Goal: Information Seeking & Learning: Learn about a topic

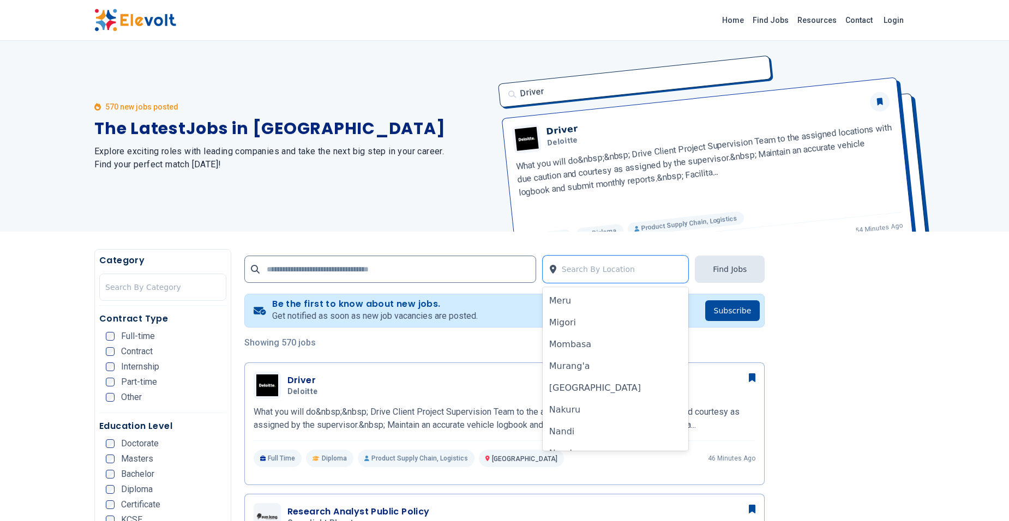
scroll to position [545, 0]
click at [579, 346] on div "Mombasa" at bounding box center [616, 344] width 146 height 22
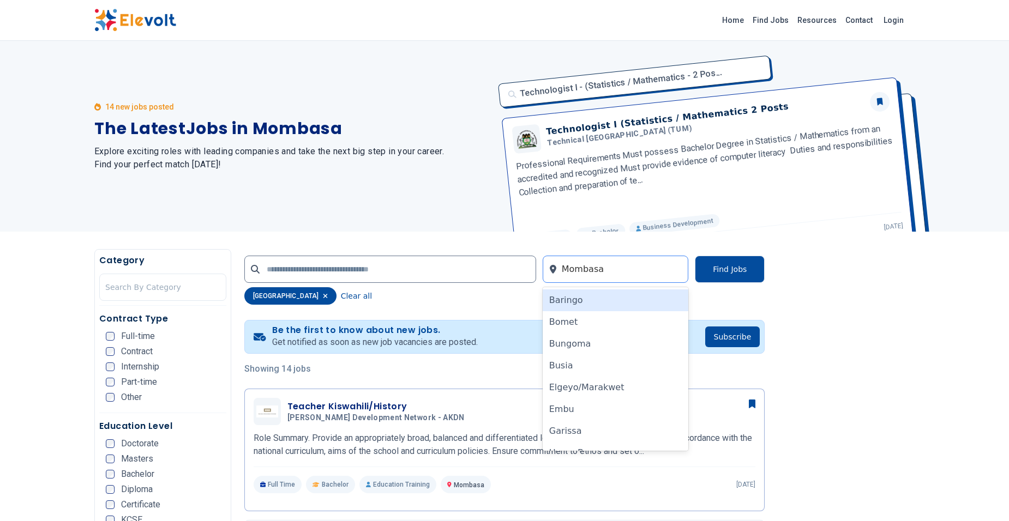
click at [617, 271] on div at bounding box center [622, 269] width 121 height 22
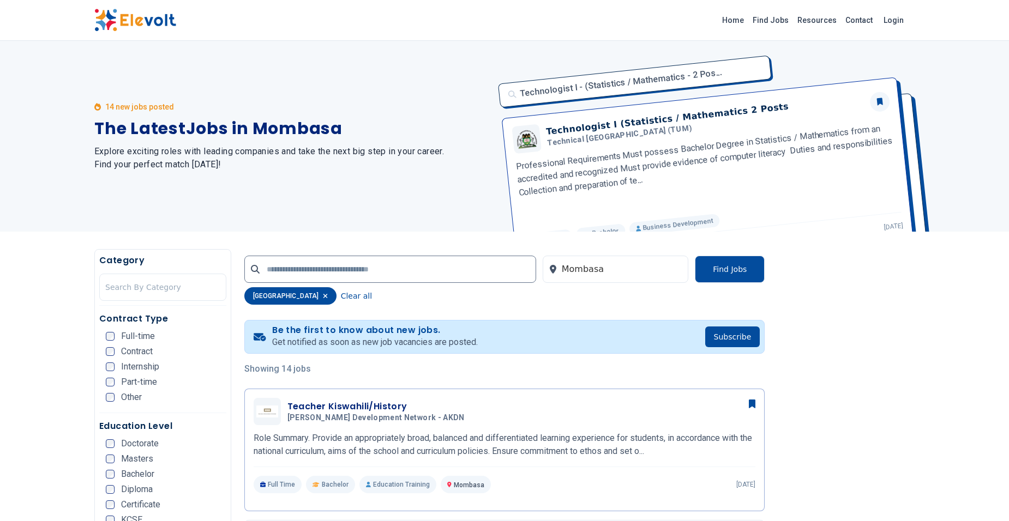
click at [323, 293] on icon "button" at bounding box center [325, 296] width 5 height 7
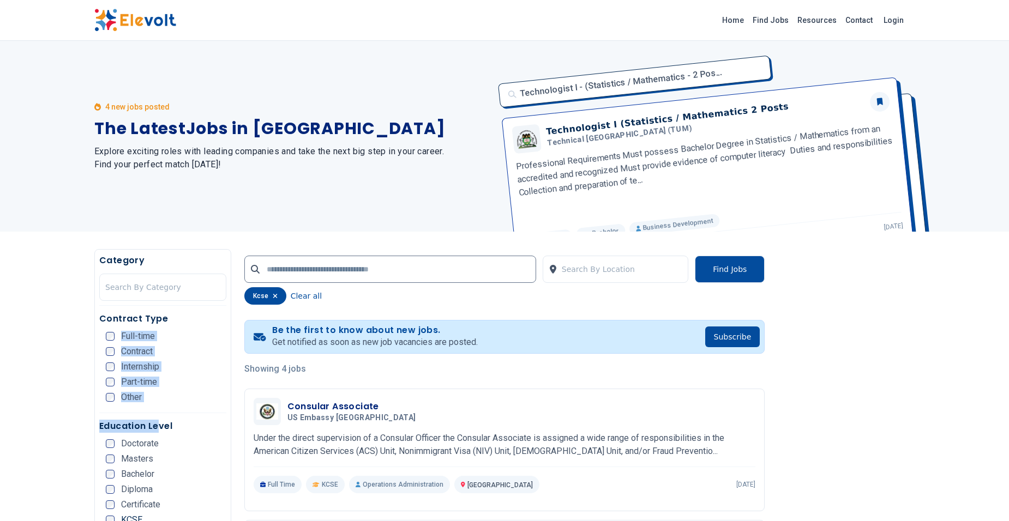
click at [159, 423] on nav "Category Search By Category Contract Type Full-time Contract Internship Part-ti…" at bounding box center [162, 408] width 127 height 308
click at [206, 447] on li "Doctorate" at bounding box center [166, 444] width 121 height 9
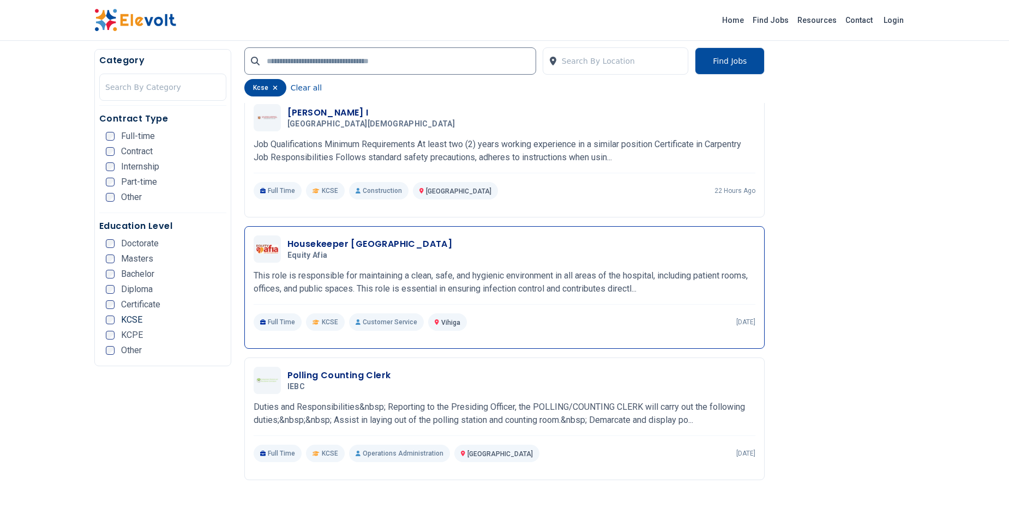
scroll to position [491, 0]
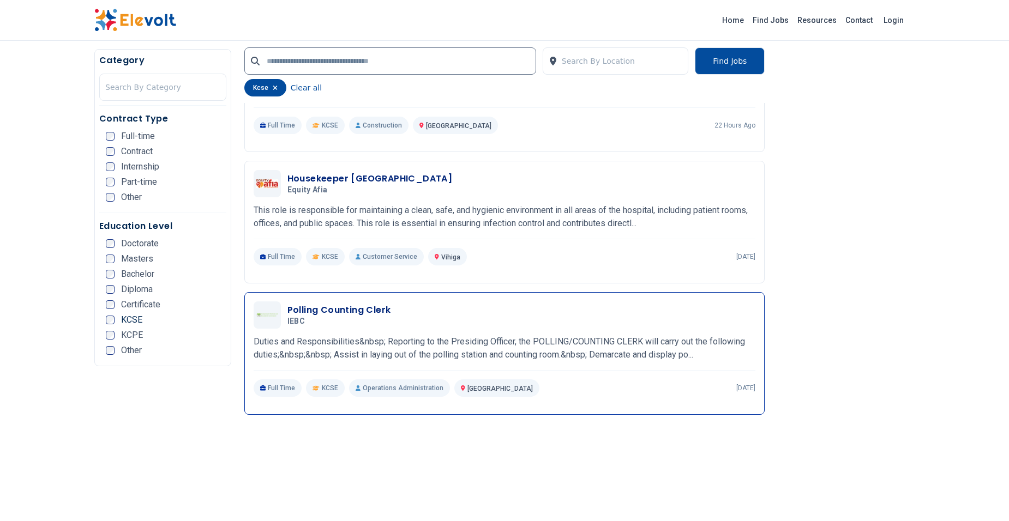
click at [516, 344] on p "Duties and Responsibilities&nbsp; Reporting to the Presiding Officer, the POLLI…" at bounding box center [505, 348] width 502 height 26
